Goal: Transaction & Acquisition: Purchase product/service

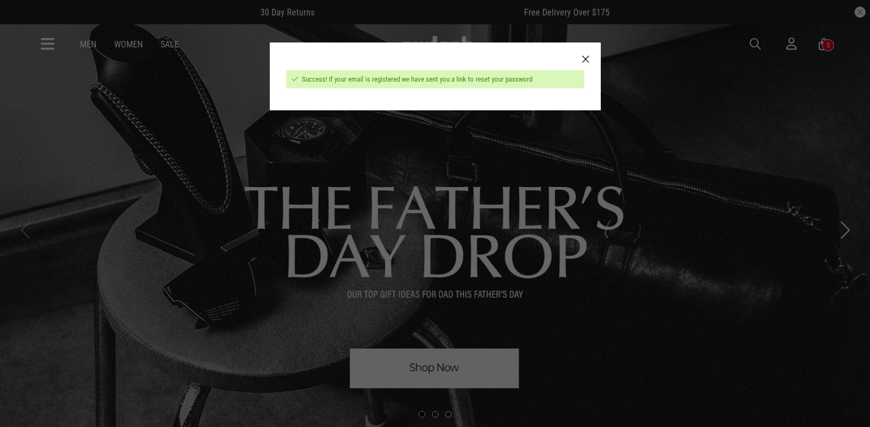
click at [588, 60] on div at bounding box center [586, 59] width 30 height 34
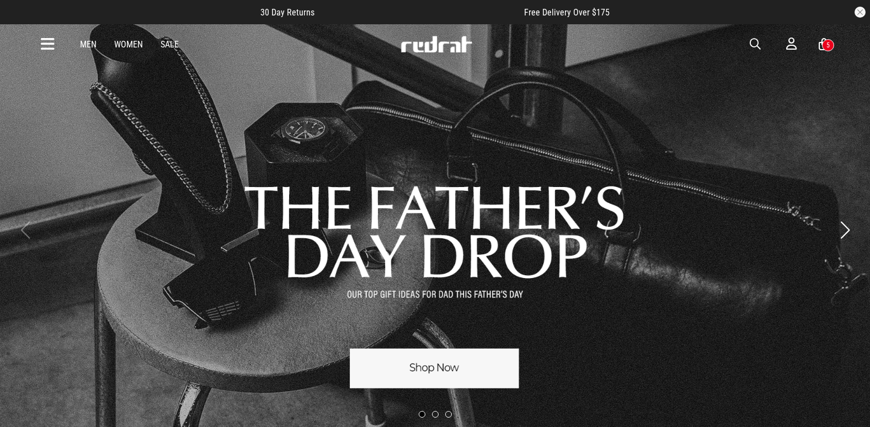
click at [52, 47] on icon at bounding box center [48, 44] width 14 height 18
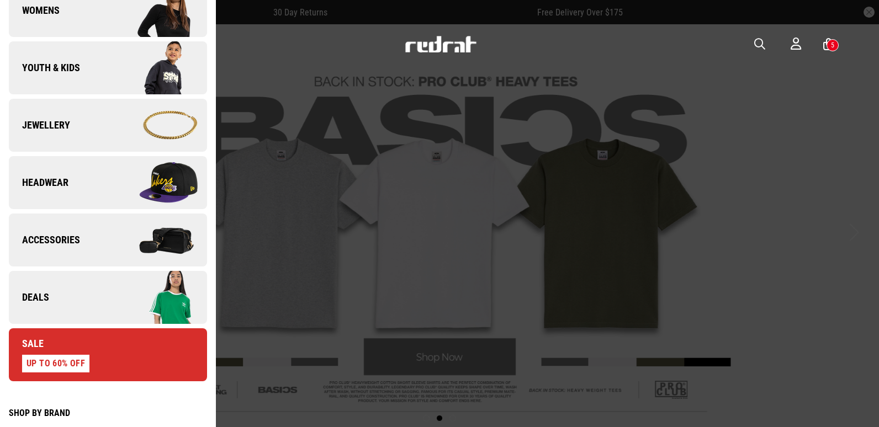
scroll to position [331, 0]
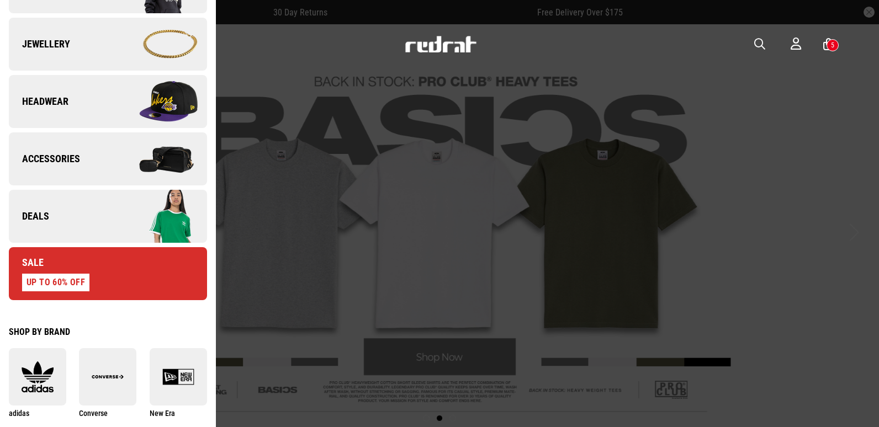
click at [118, 215] on img at bounding box center [157, 216] width 99 height 55
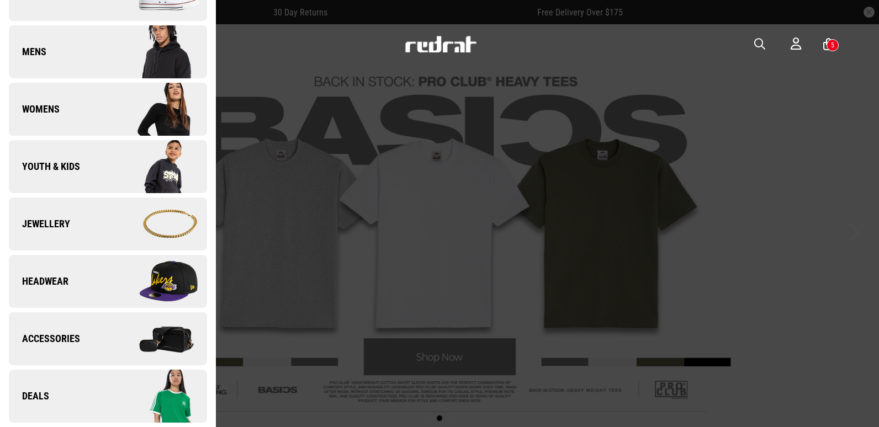
scroll to position [0, 0]
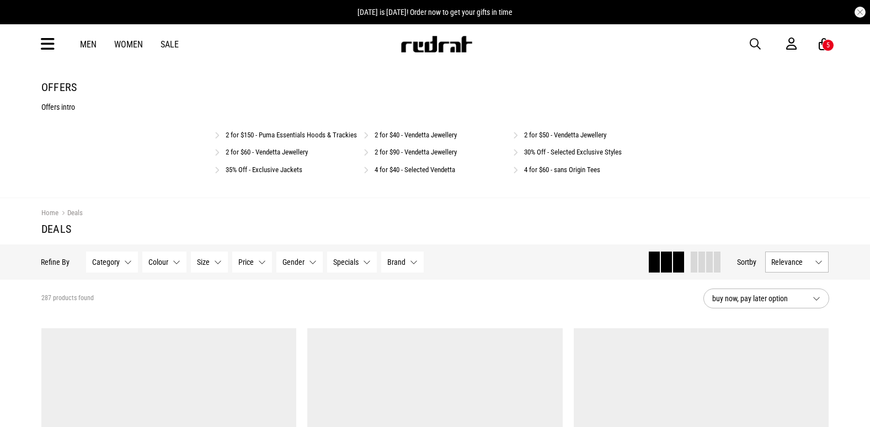
click at [417, 174] on link "4 for $40 - Selected Vendetta" at bounding box center [415, 170] width 81 height 8
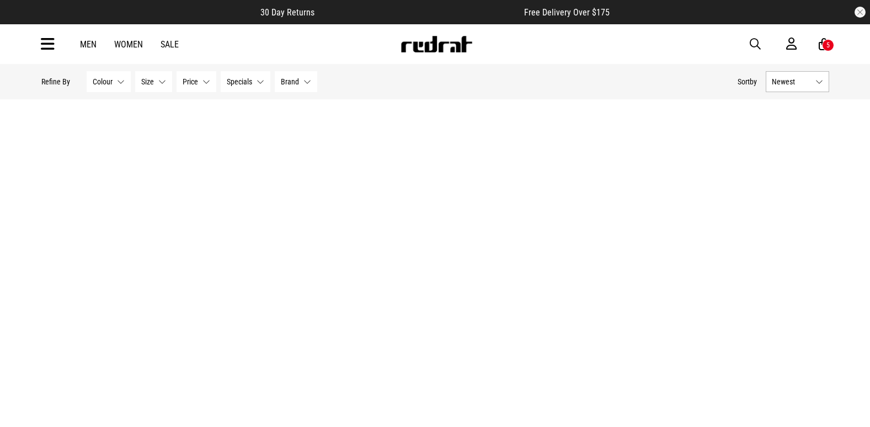
scroll to position [3201, 0]
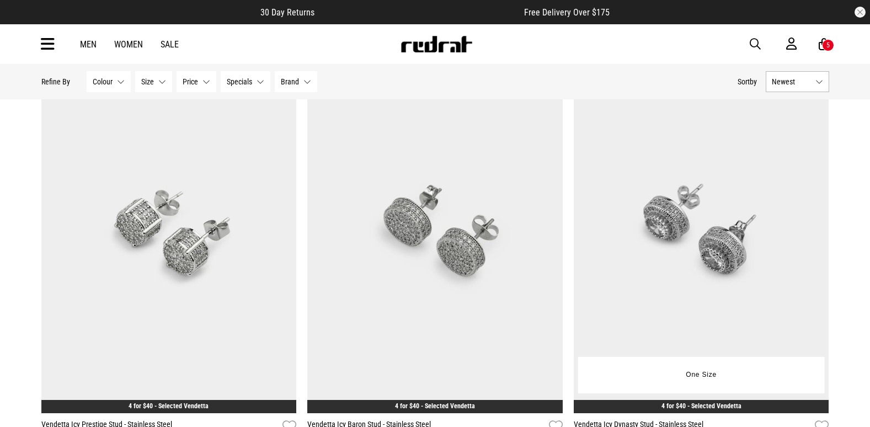
click at [736, 201] on img at bounding box center [701, 235] width 255 height 358
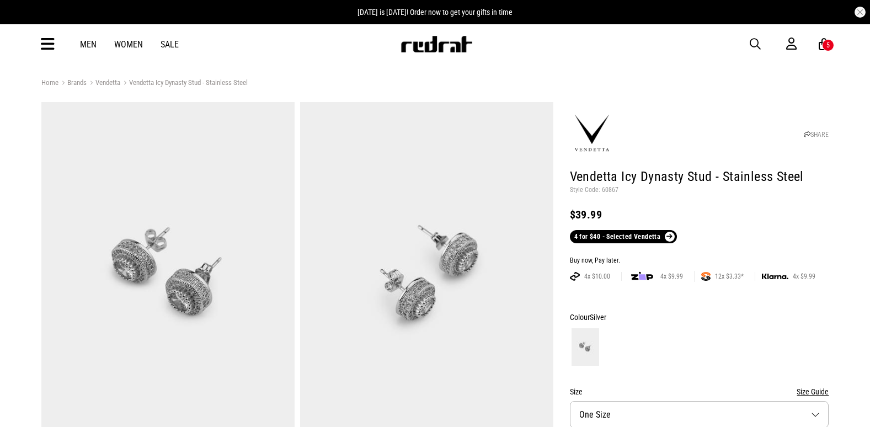
click at [614, 190] on p "Style Code: 60867" at bounding box center [699, 190] width 259 height 9
copy p "60867"
